Goal: Task Accomplishment & Management: Use online tool/utility

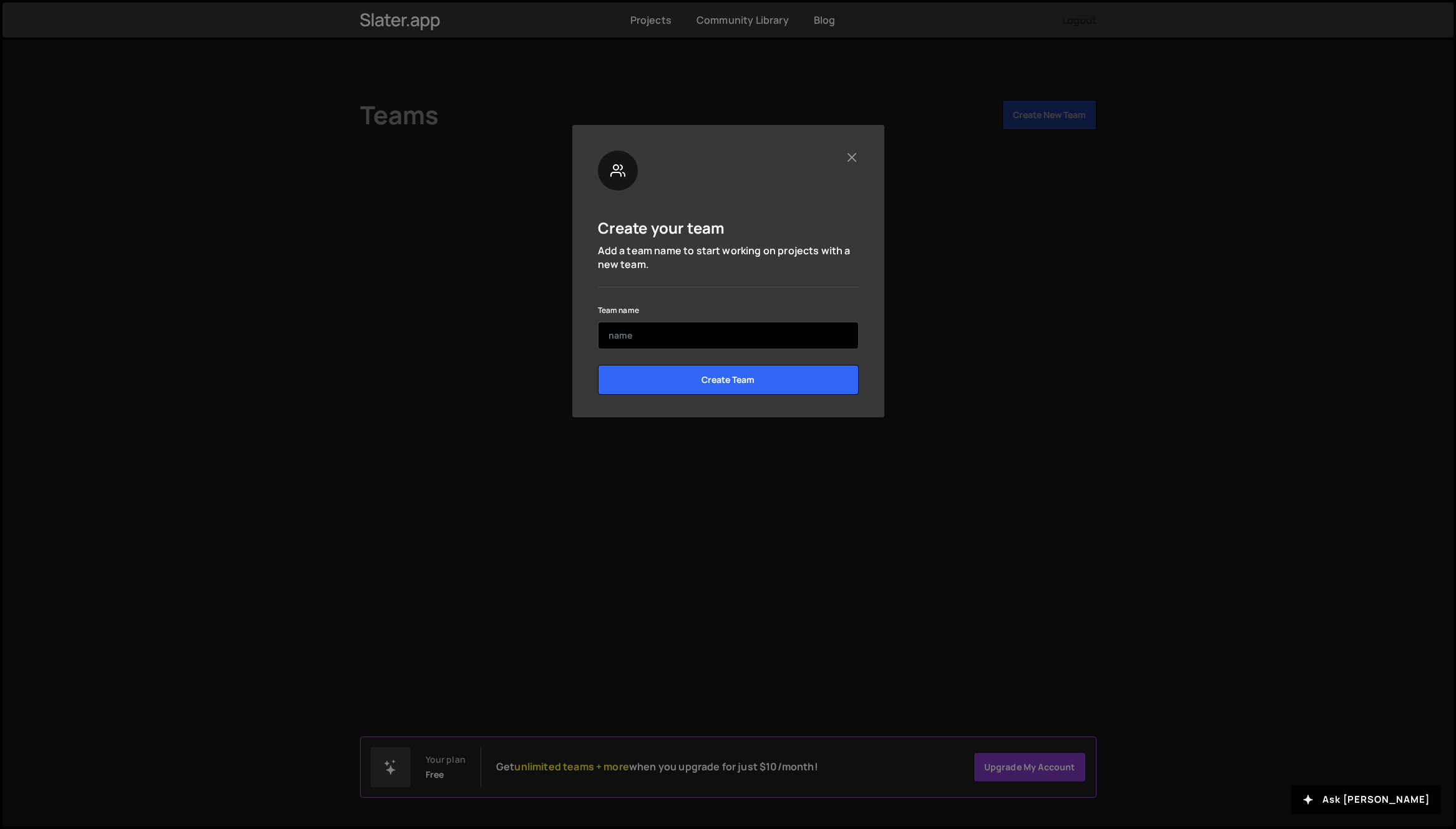
click at [629, 330] on input "text" at bounding box center [728, 335] width 261 height 28
type input "Combination"
drag, startPoint x: 690, startPoint y: 299, endPoint x: 717, endPoint y: 304, distance: 27.5
click at [697, 299] on div "Create your team Add a team name to start working on projects with a new team. …" at bounding box center [728, 277] width 261 height 253
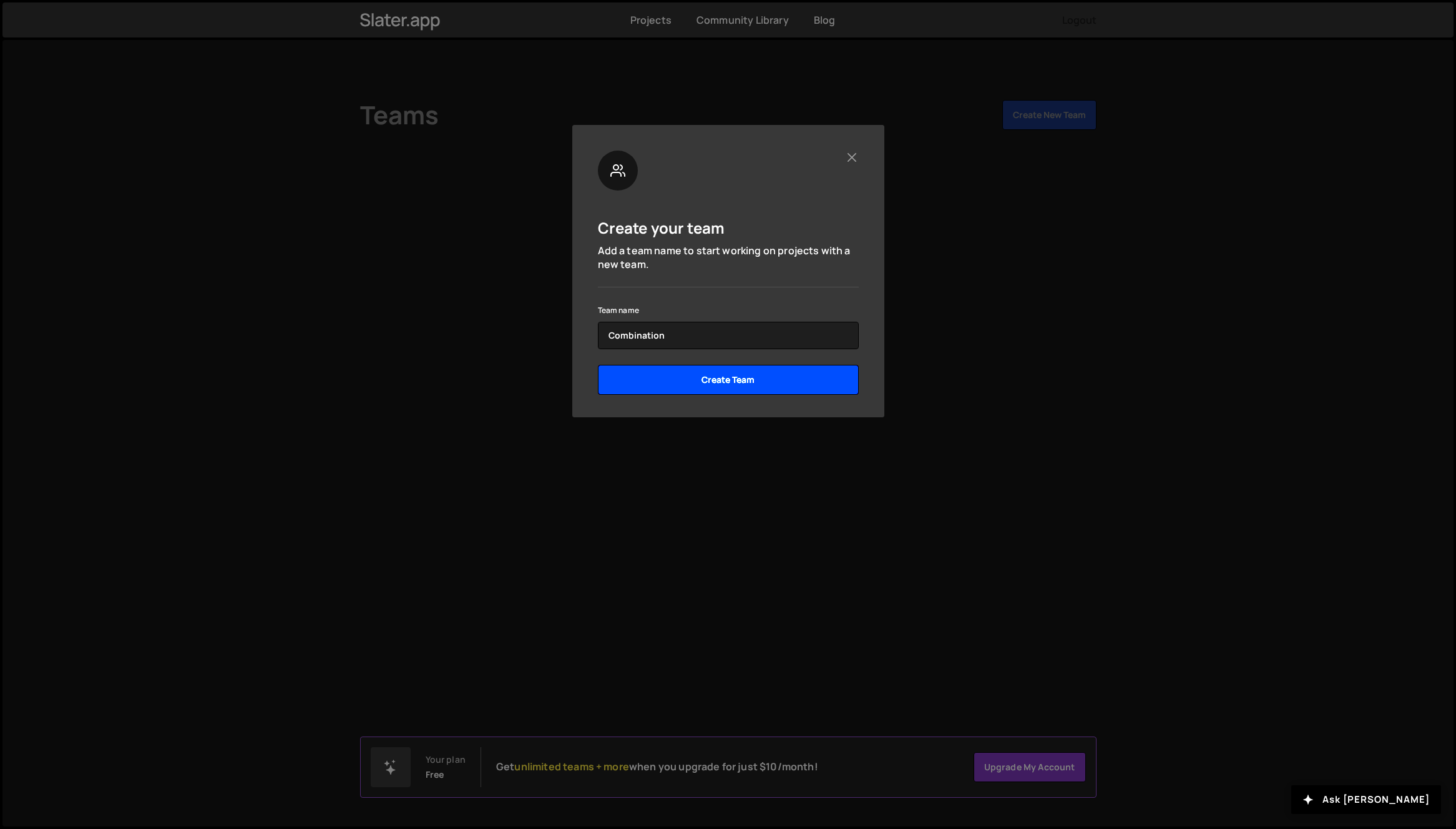
click at [757, 373] on input "Create Team" at bounding box center [728, 380] width 261 height 30
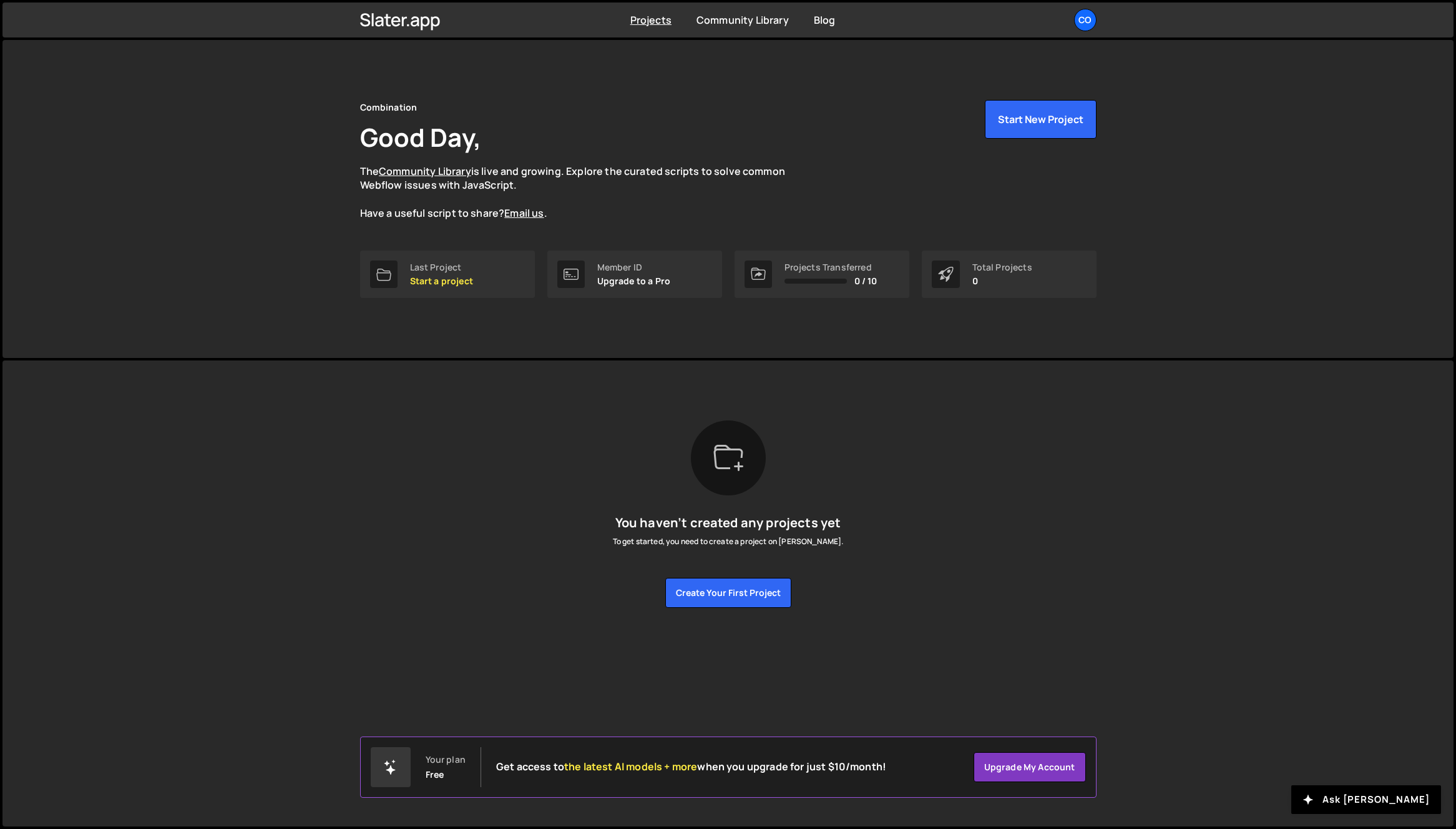
drag, startPoint x: 370, startPoint y: 172, endPoint x: 570, endPoint y: 175, distance: 200.0
click at [566, 175] on div "Combination Good Day, The Community Library is live and growing. Explore the cu…" at bounding box center [728, 198] width 774 height 318
drag, startPoint x: 570, startPoint y: 175, endPoint x: 578, endPoint y: 174, distance: 8.1
click at [572, 175] on p "The Community Library is live and growing. Explore the curated scripts to solve…" at bounding box center [585, 192] width 449 height 56
click at [721, 592] on button "Create your first project" at bounding box center [729, 593] width 126 height 30
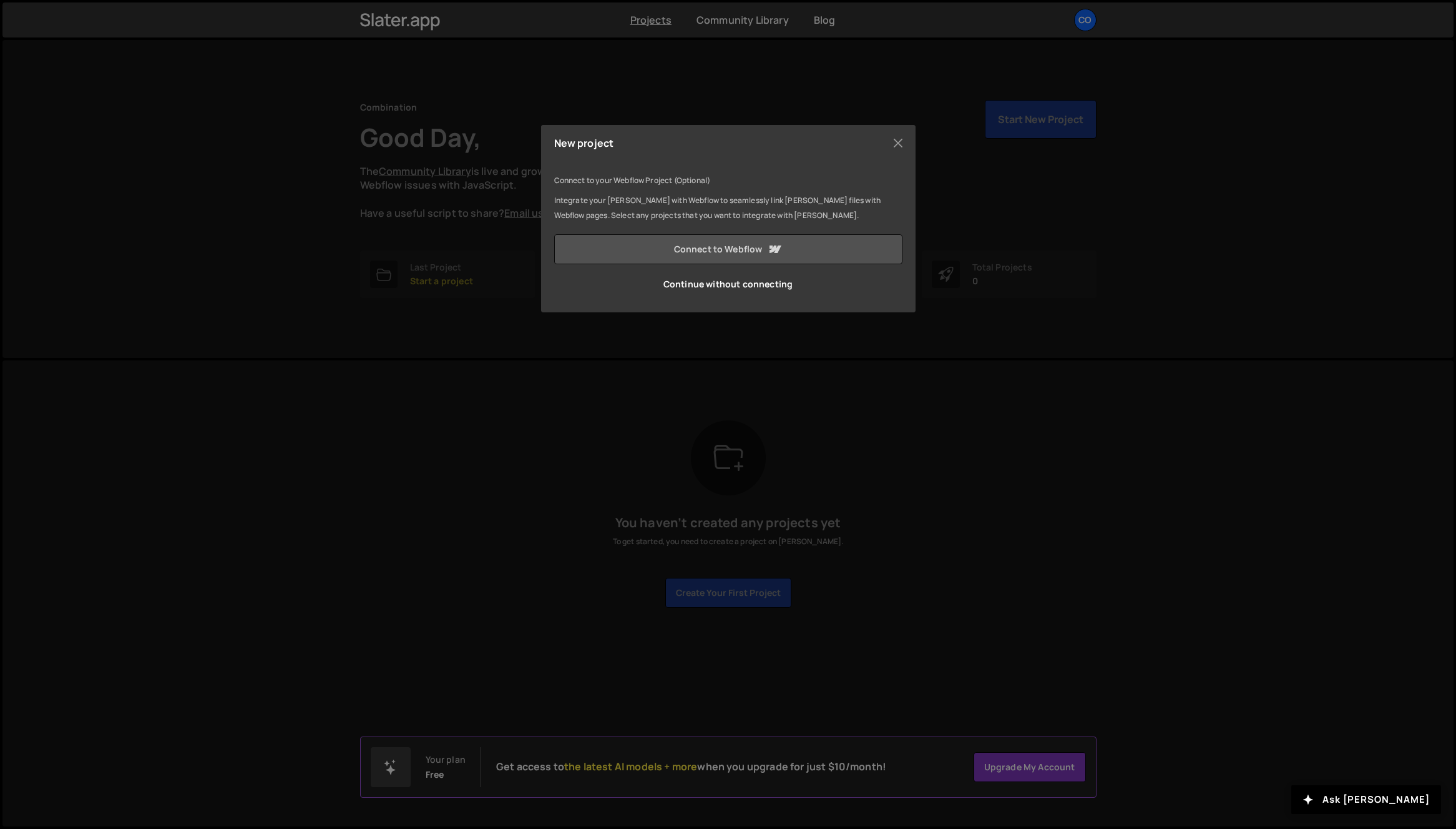
click at [706, 247] on link "Connect to Webflow" at bounding box center [729, 250] width 349 height 30
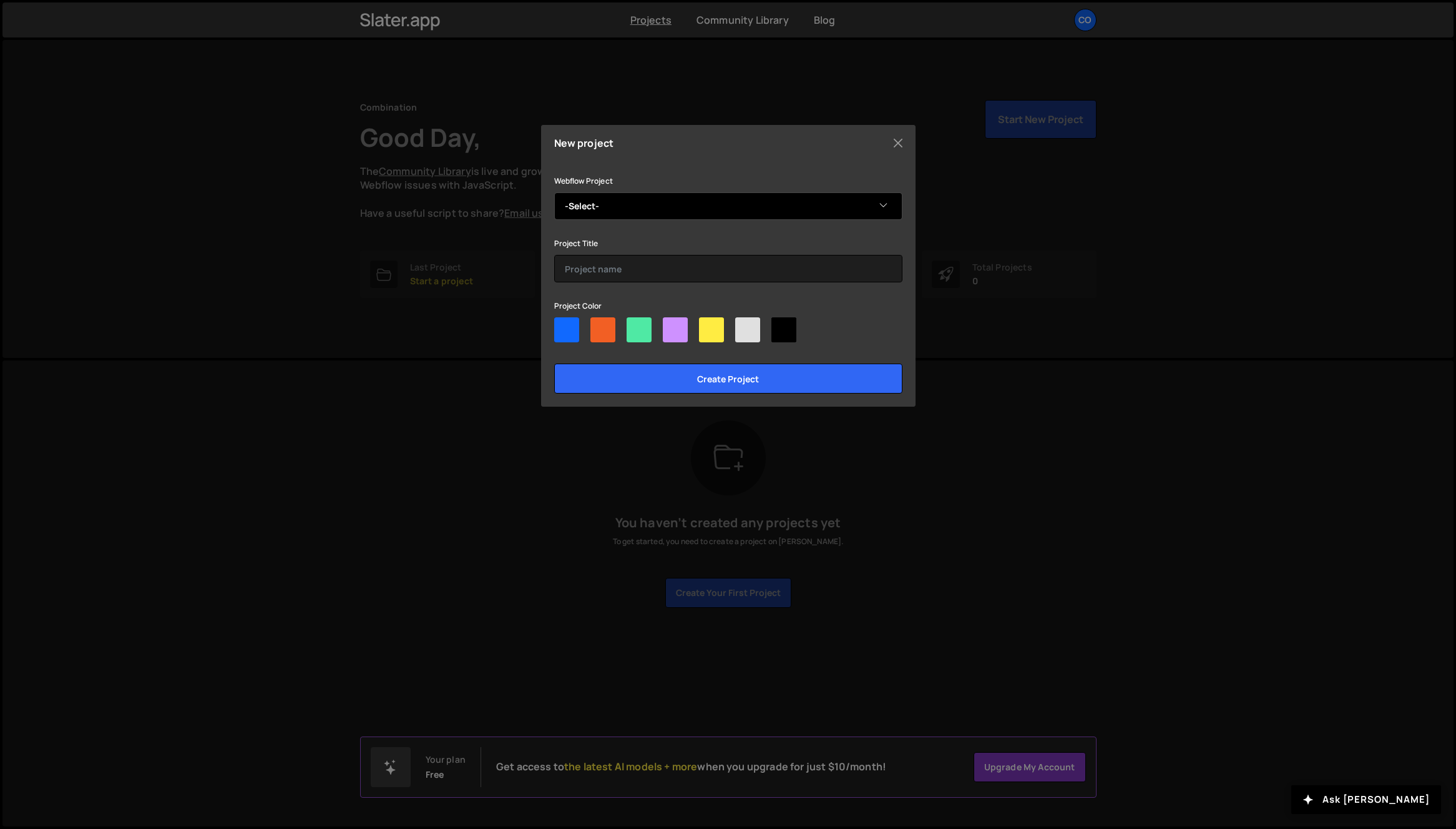
click at [690, 198] on select "-Select- Combination Ventures Combination Ventures v2 Marius's Radical Site" at bounding box center [729, 206] width 349 height 28
click at [699, 201] on select "-Select- Combination Ventures Combination Ventures v2 Marius's Radical Site" at bounding box center [729, 206] width 349 height 28
select select "5da33d88848a167dfbda707c"
click at [554, 192] on select "-Select- Combination Ventures Combination Ventures v2 Marius's Radical Site" at bounding box center [729, 206] width 349 height 28
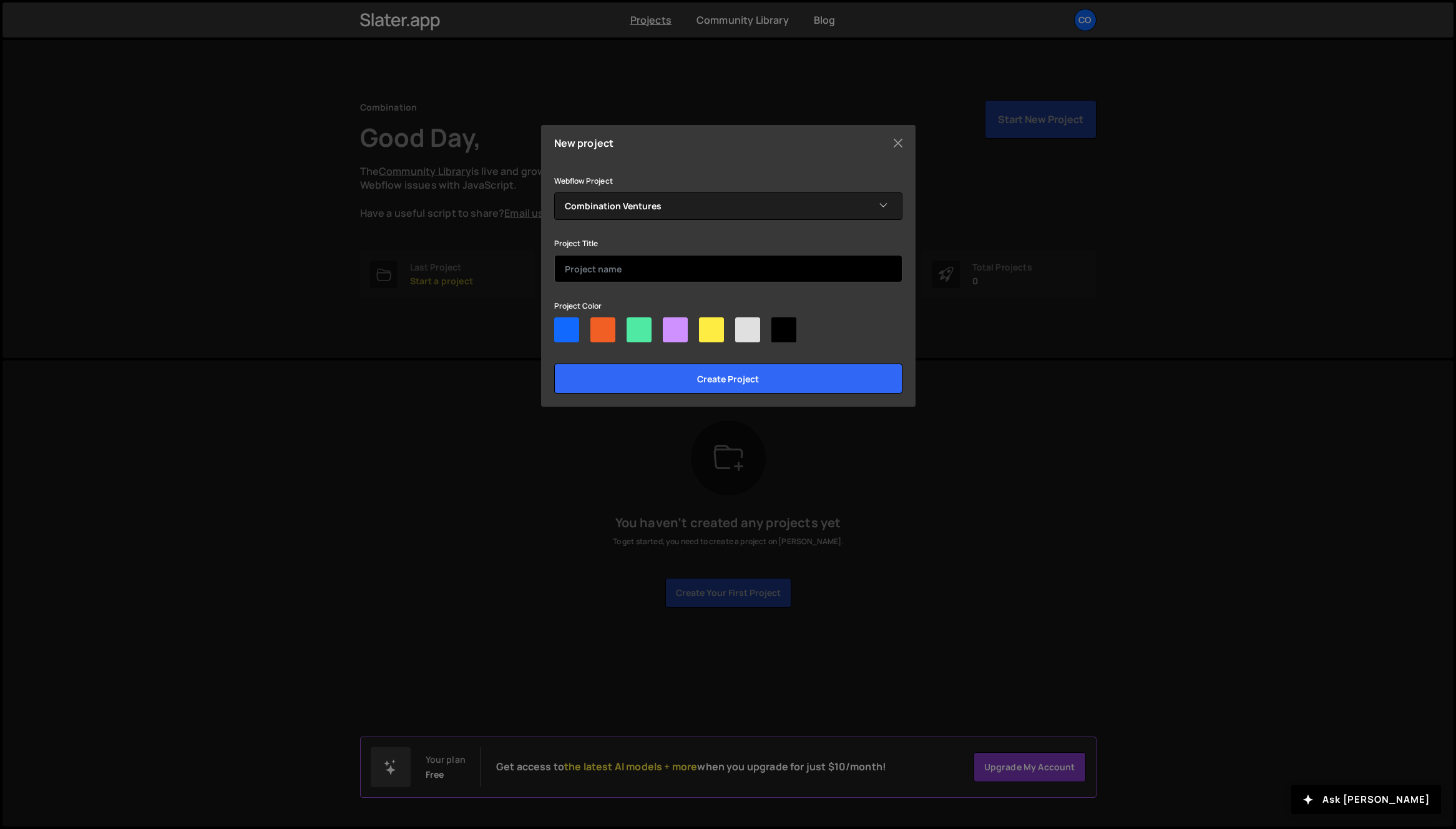
click at [694, 271] on input "text" at bounding box center [729, 268] width 349 height 28
type input "Combination Ventures"
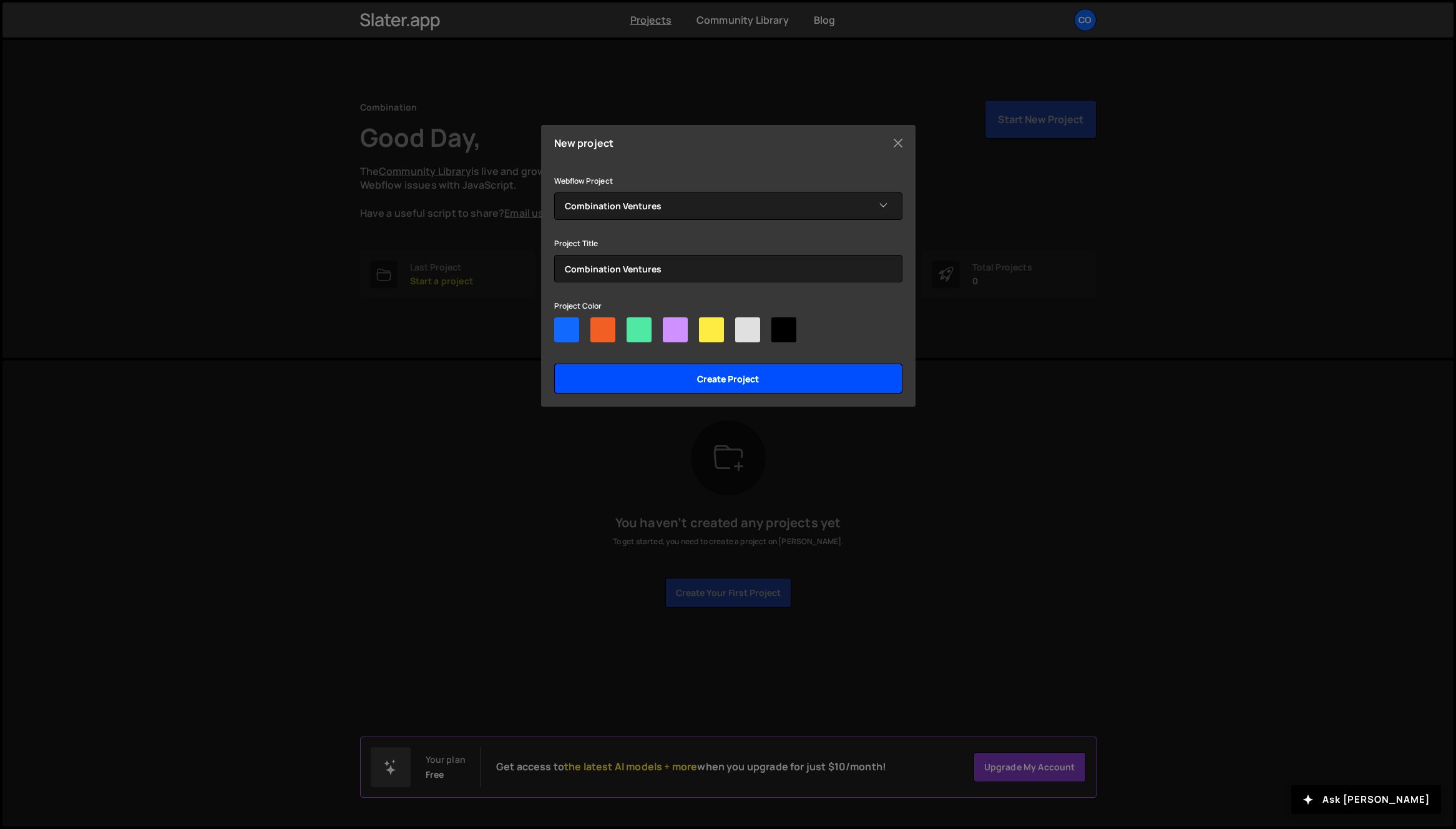
click at [756, 363] on div "Create project" at bounding box center [729, 375] width 349 height 36
click at [769, 375] on input "Create project" at bounding box center [729, 379] width 349 height 30
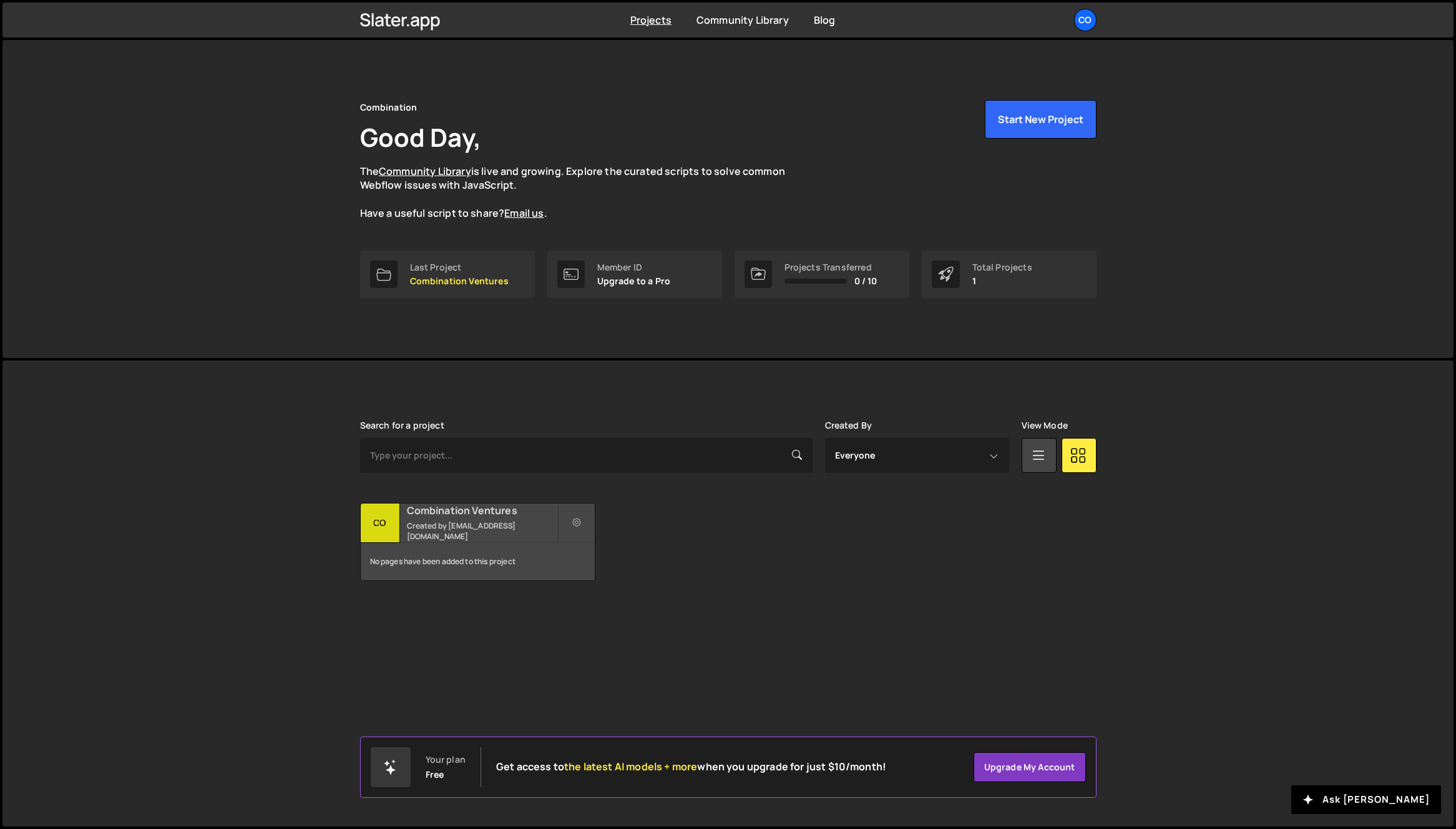
click at [449, 513] on h2 "Combination Ventures" at bounding box center [482, 510] width 150 height 14
click at [565, 519] on button at bounding box center [577, 522] width 38 height 40
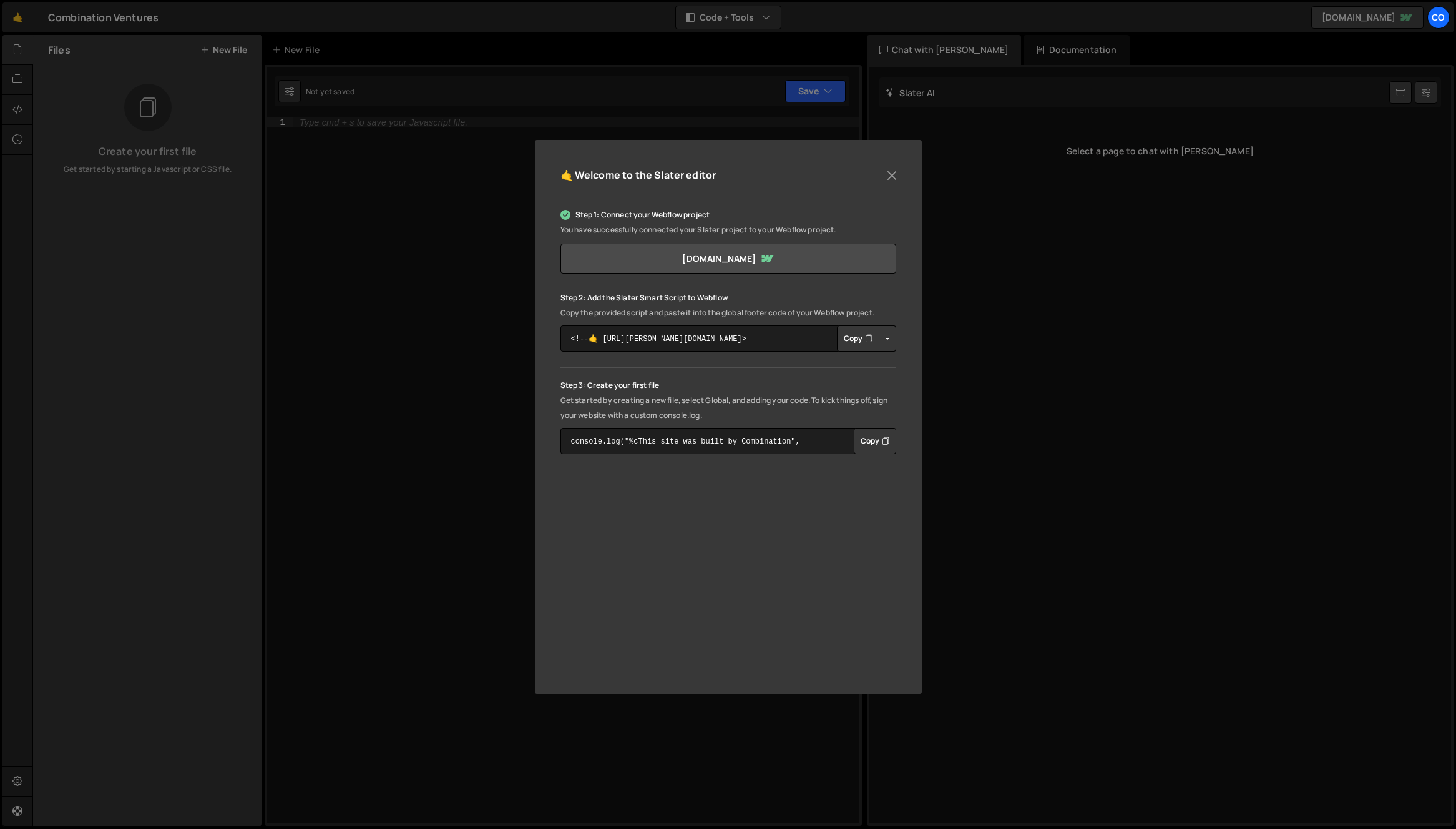
click at [863, 339] on button "Copy" at bounding box center [858, 338] width 42 height 26
click at [762, 268] on link "[DOMAIN_NAME]" at bounding box center [728, 259] width 336 height 30
click at [858, 339] on button "Copy" at bounding box center [858, 338] width 42 height 26
click at [887, 174] on button "Close" at bounding box center [892, 175] width 19 height 19
